Goal: Check status

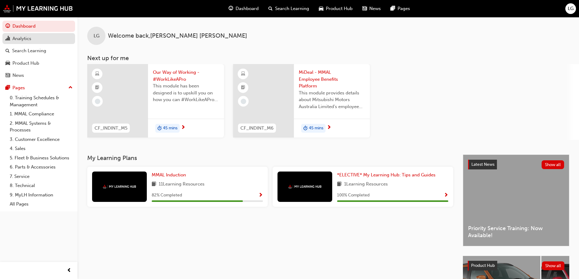
click at [16, 37] on div "Analytics" at bounding box center [21, 38] width 19 height 7
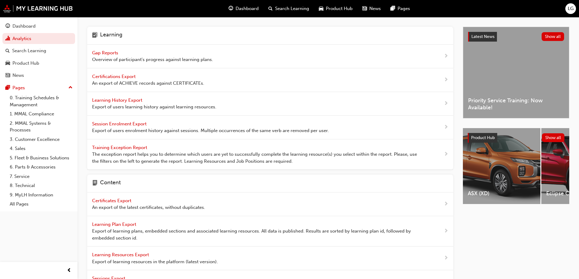
click at [99, 52] on span "Gap Reports" at bounding box center [105, 52] width 27 height 5
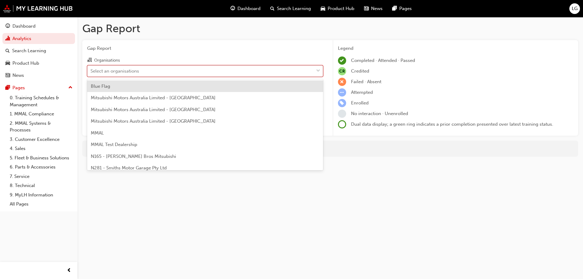
click at [116, 70] on div "Select an organisations" at bounding box center [115, 70] width 49 height 7
click at [91, 70] on input "Organisations option Blue Flag focused, 1 of 202. 202 results available. Use Up…" at bounding box center [91, 70] width 1 height 5
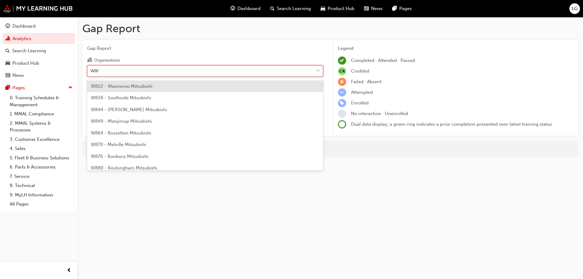
type input "W864"
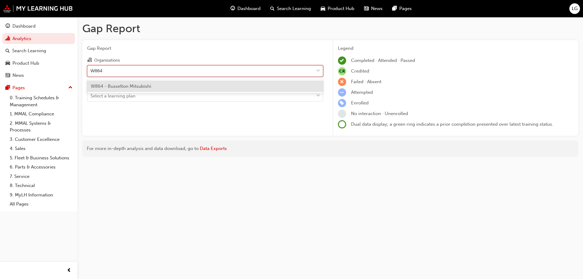
click at [119, 84] on span "W864 - Busselton Mitsubishi" at bounding box center [121, 86] width 60 height 5
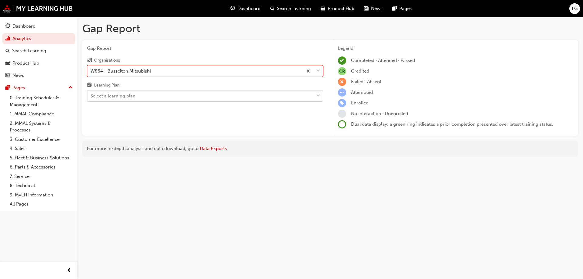
click at [103, 91] on div "Select a learning plan" at bounding box center [200, 96] width 226 height 11
click at [91, 93] on input "Learning Plan Select a learning plan" at bounding box center [91, 95] width 1 height 5
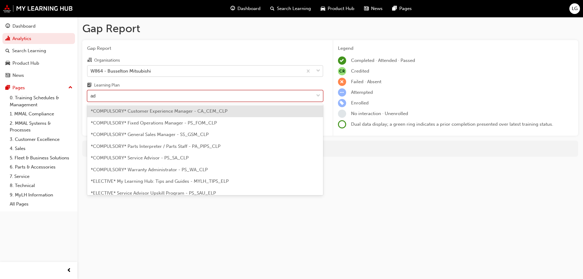
type input "adv"
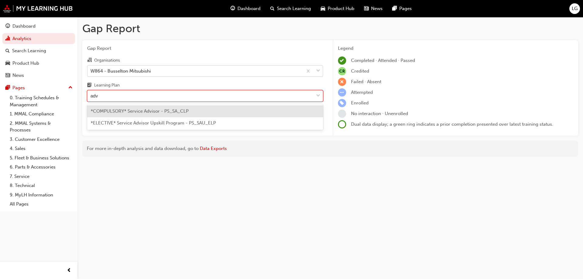
click at [105, 107] on div "*COMPULSORY* Service Advisor - PS_SA_CLP" at bounding box center [205, 111] width 236 height 12
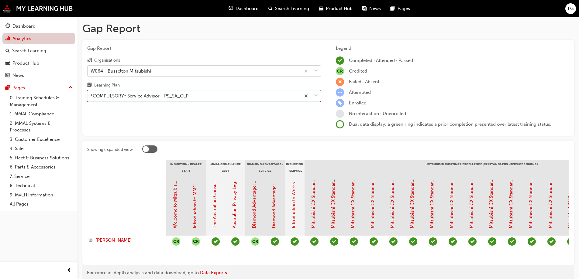
click at [20, 38] on link "Analytics" at bounding box center [38, 38] width 73 height 11
